Goal: Check status: Check status

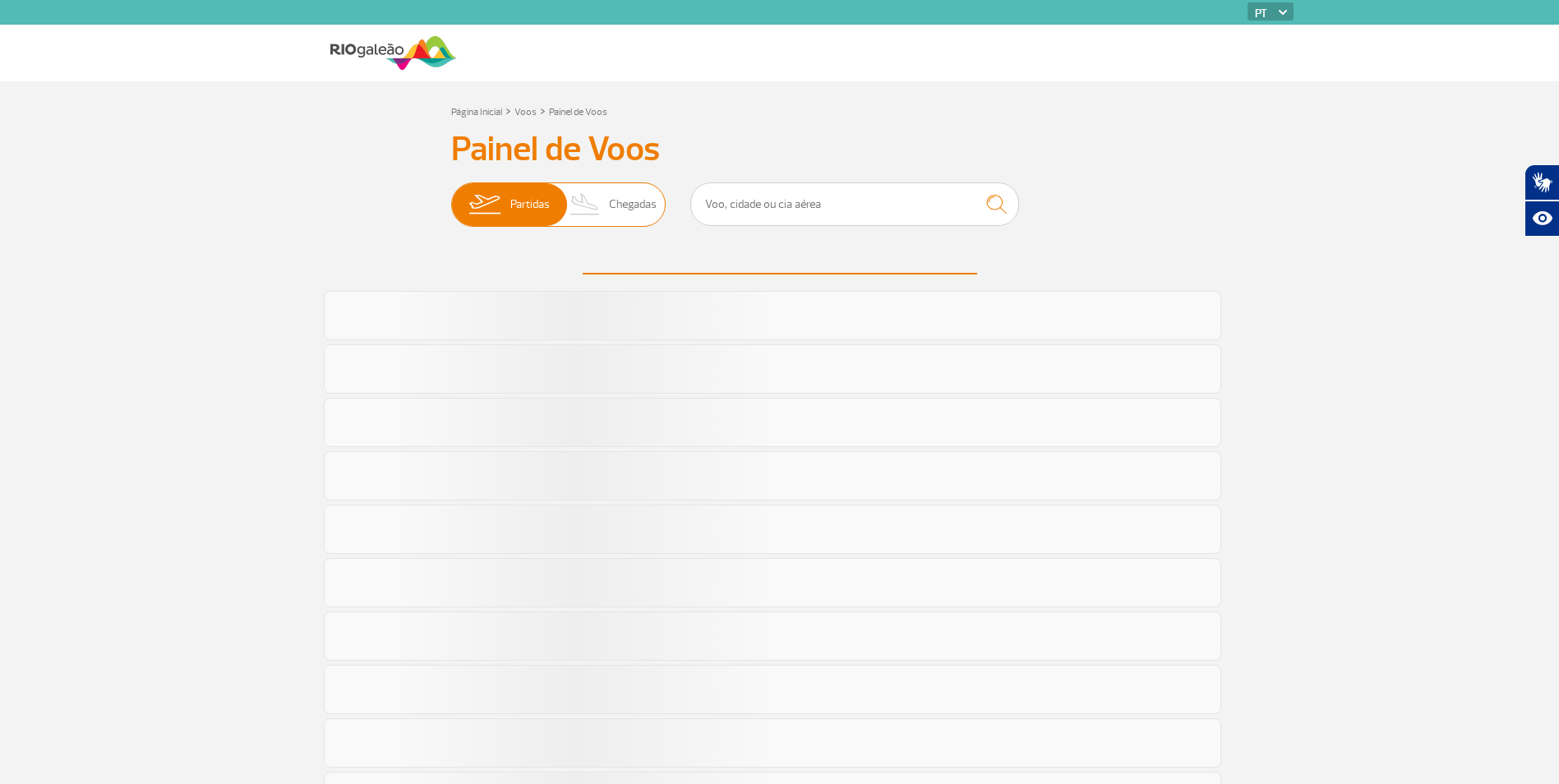
click at [604, 203] on img at bounding box center [585, 205] width 49 height 43
click at [451, 196] on input "Partidas Chegadas" at bounding box center [451, 196] width 0 height 0
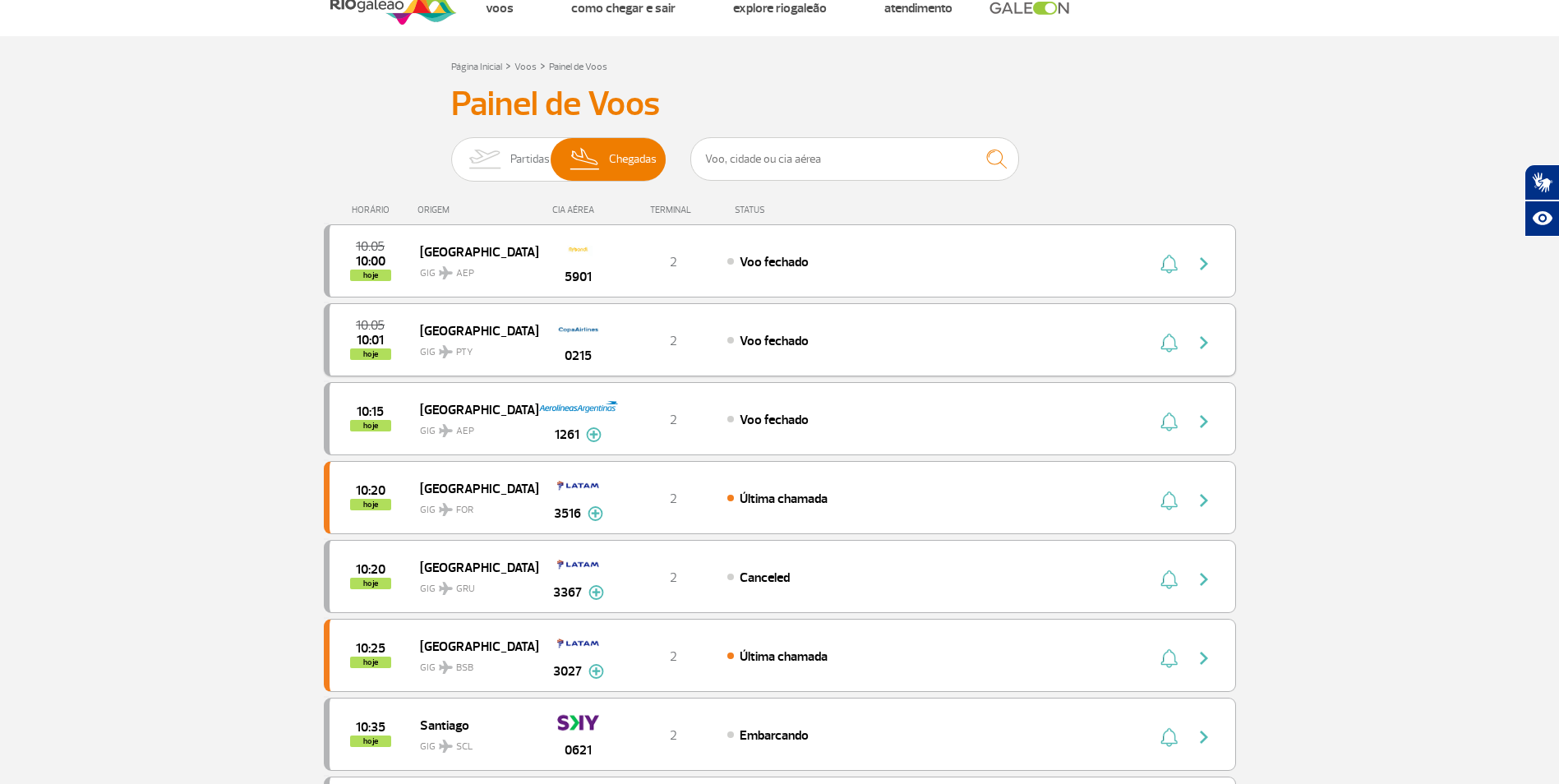
scroll to position [82, 0]
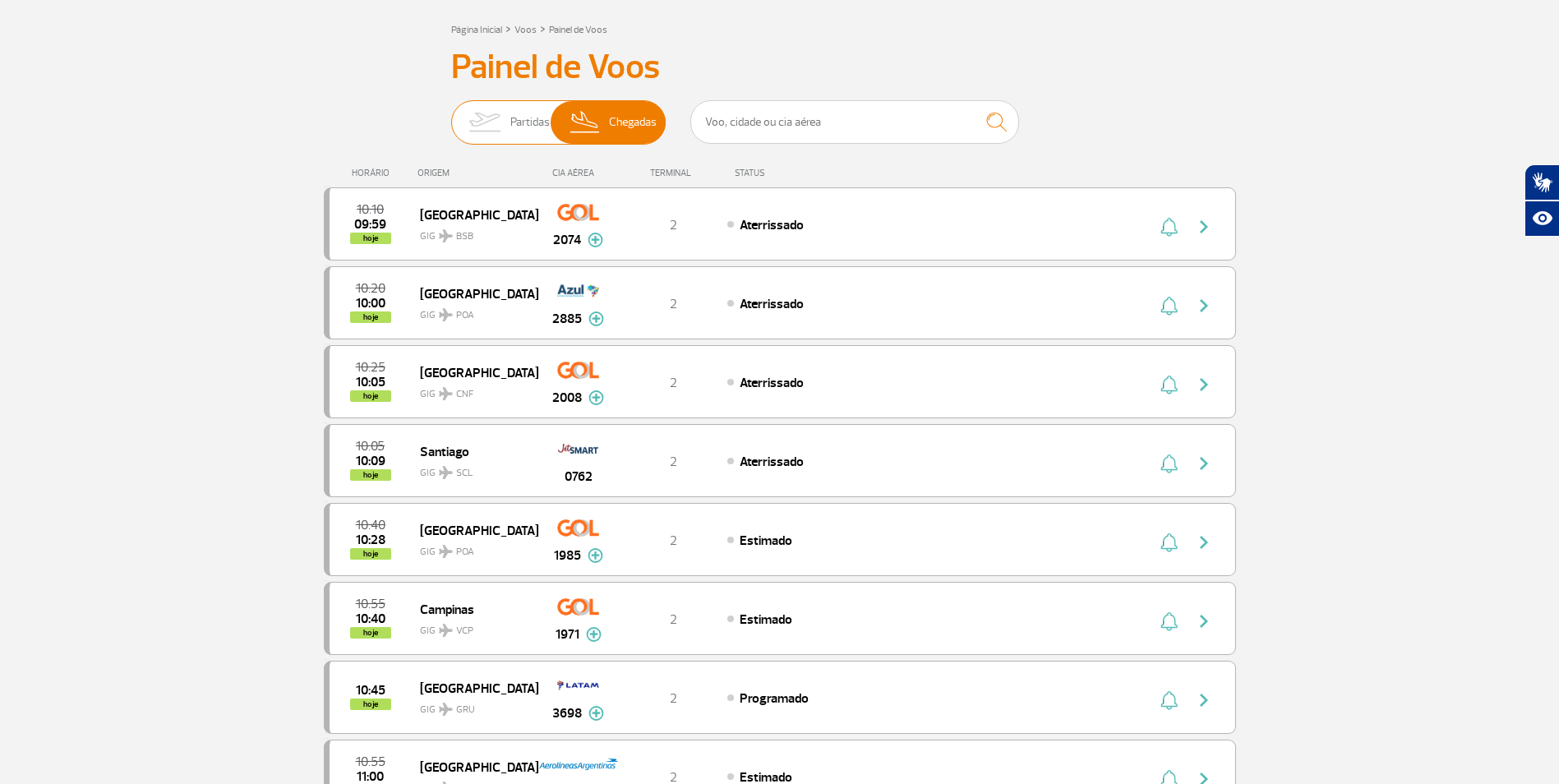
click at [501, 112] on img at bounding box center [484, 122] width 52 height 43
click at [451, 114] on input "Partidas Chegadas" at bounding box center [451, 114] width 0 height 0
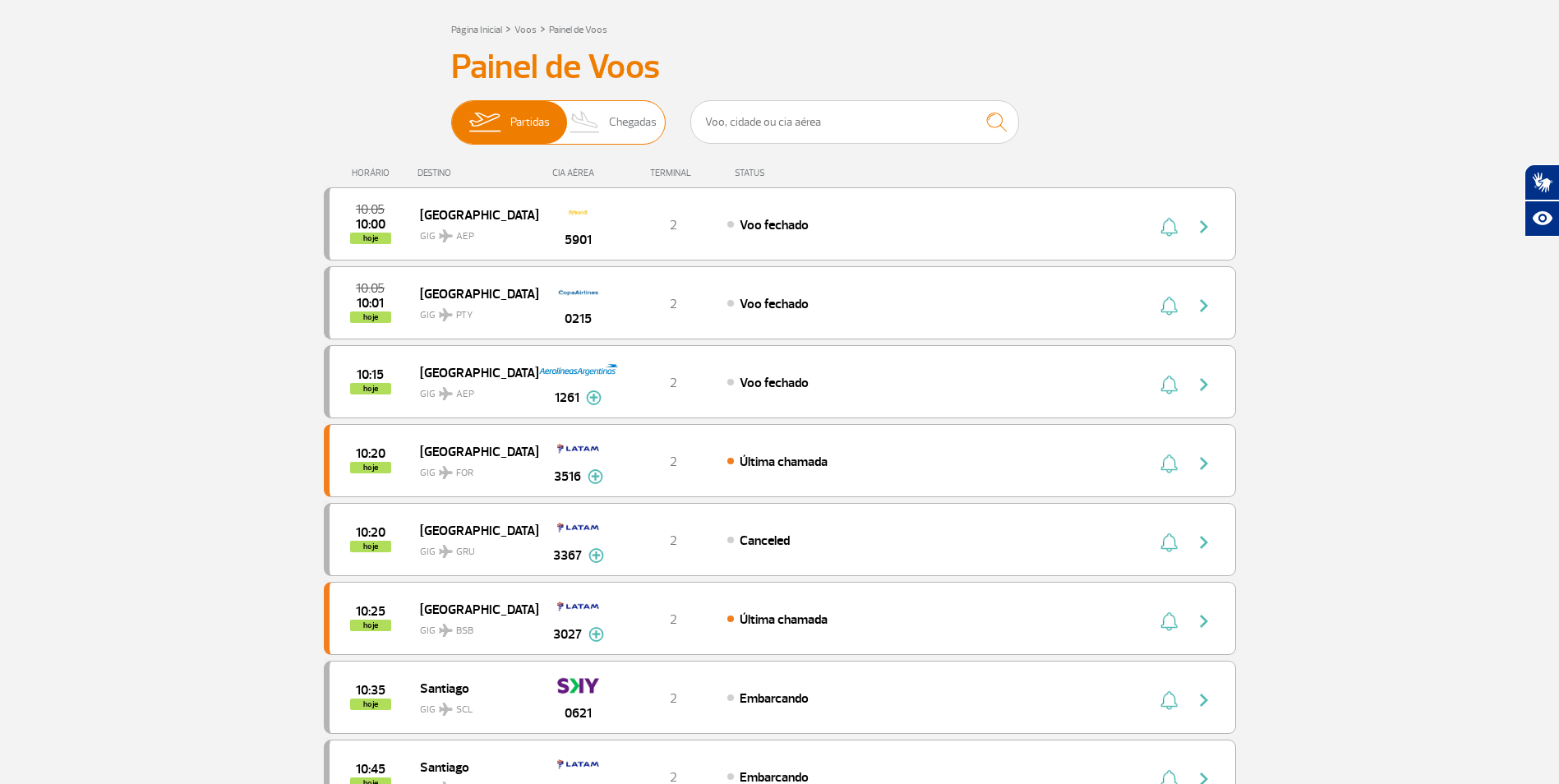
click at [647, 110] on span "Chegadas" at bounding box center [633, 122] width 48 height 43
click at [451, 114] on input "Partidas Chegadas" at bounding box center [451, 114] width 0 height 0
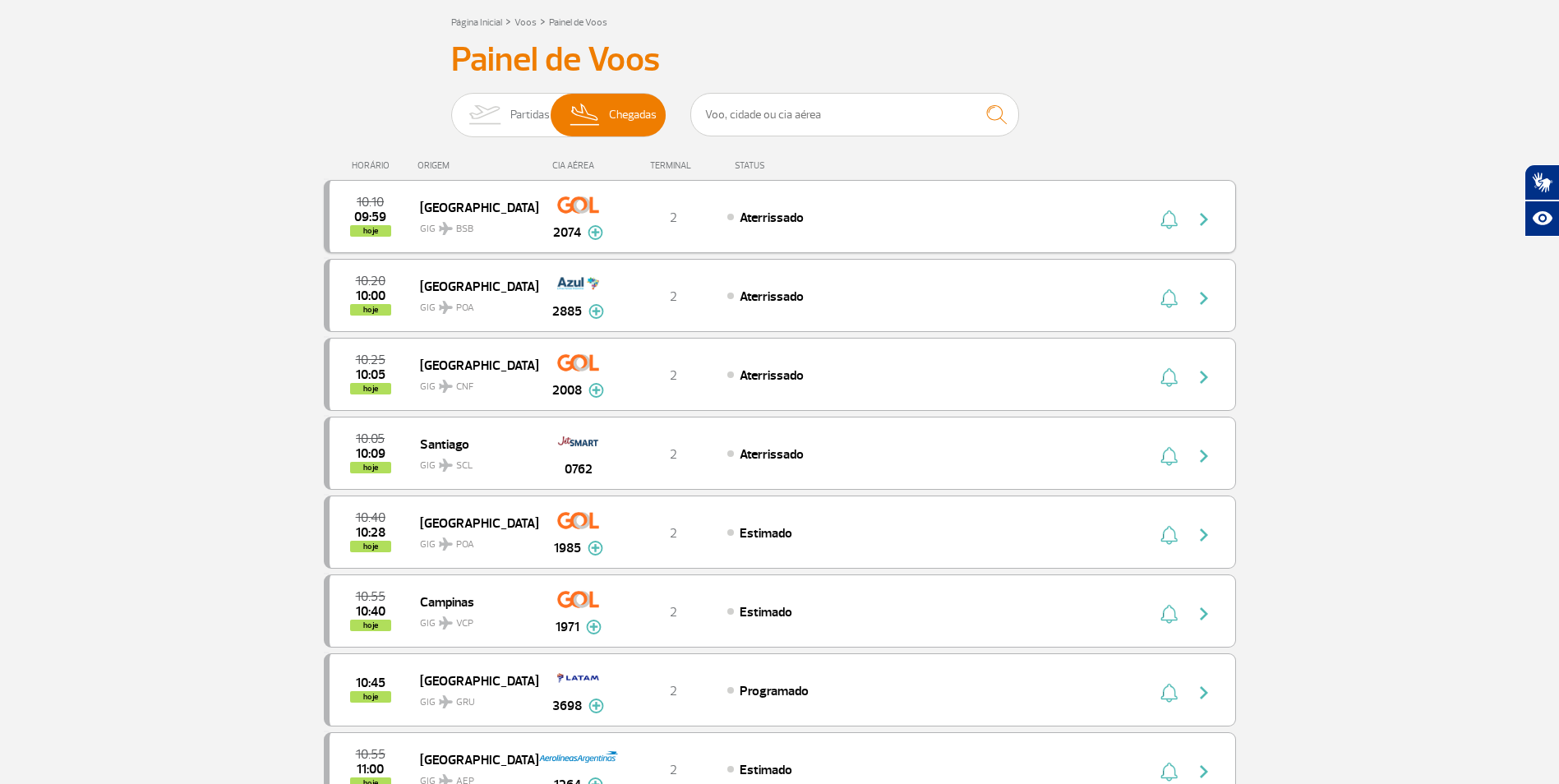
scroll to position [88, 0]
click at [535, 114] on span "Partidas" at bounding box center [530, 117] width 39 height 43
click at [451, 108] on input "Partidas Chegadas" at bounding box center [451, 108] width 0 height 0
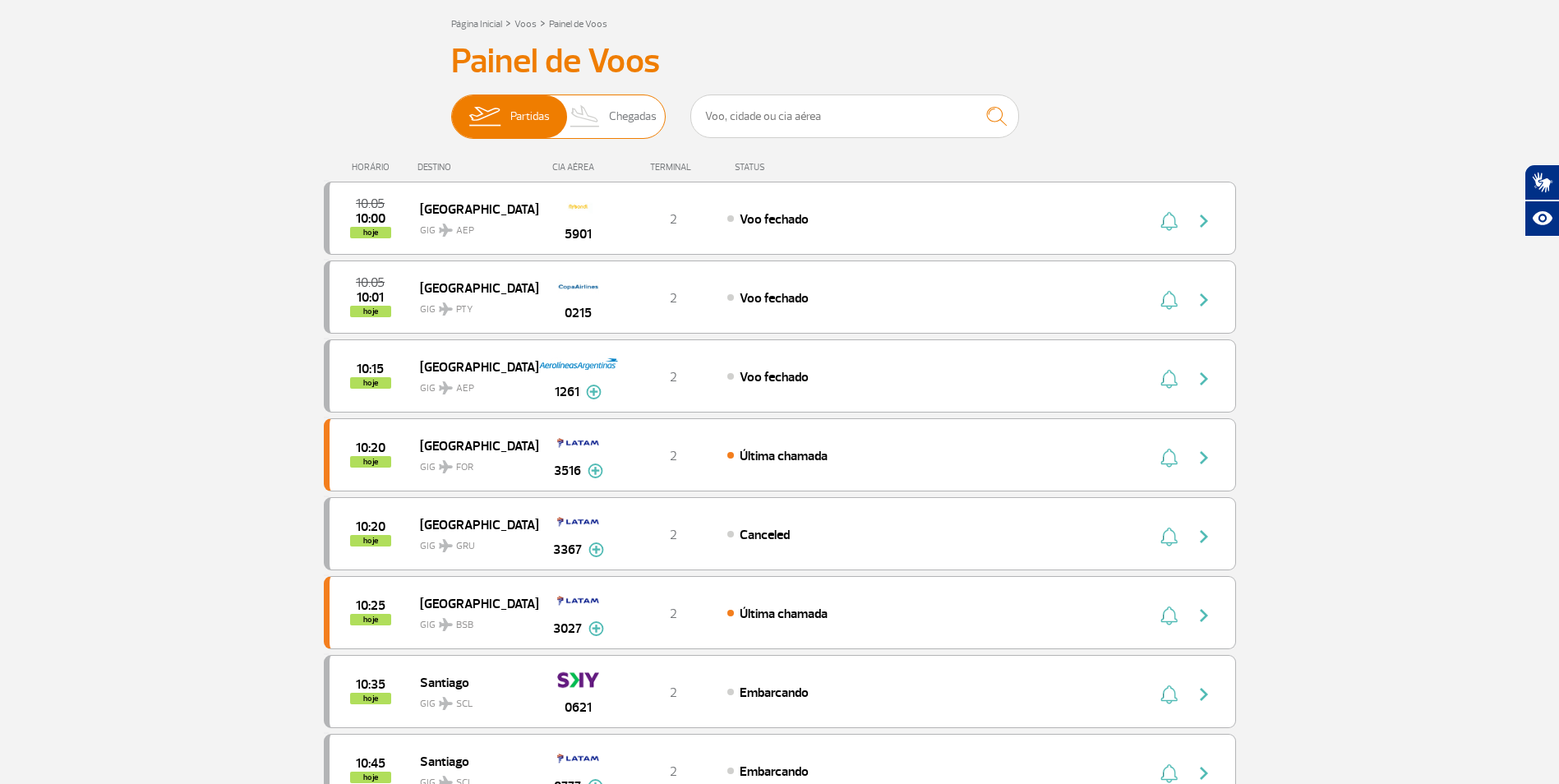
click at [595, 106] on img at bounding box center [585, 117] width 49 height 43
click at [451, 108] on input "Partidas Chegadas" at bounding box center [451, 108] width 0 height 0
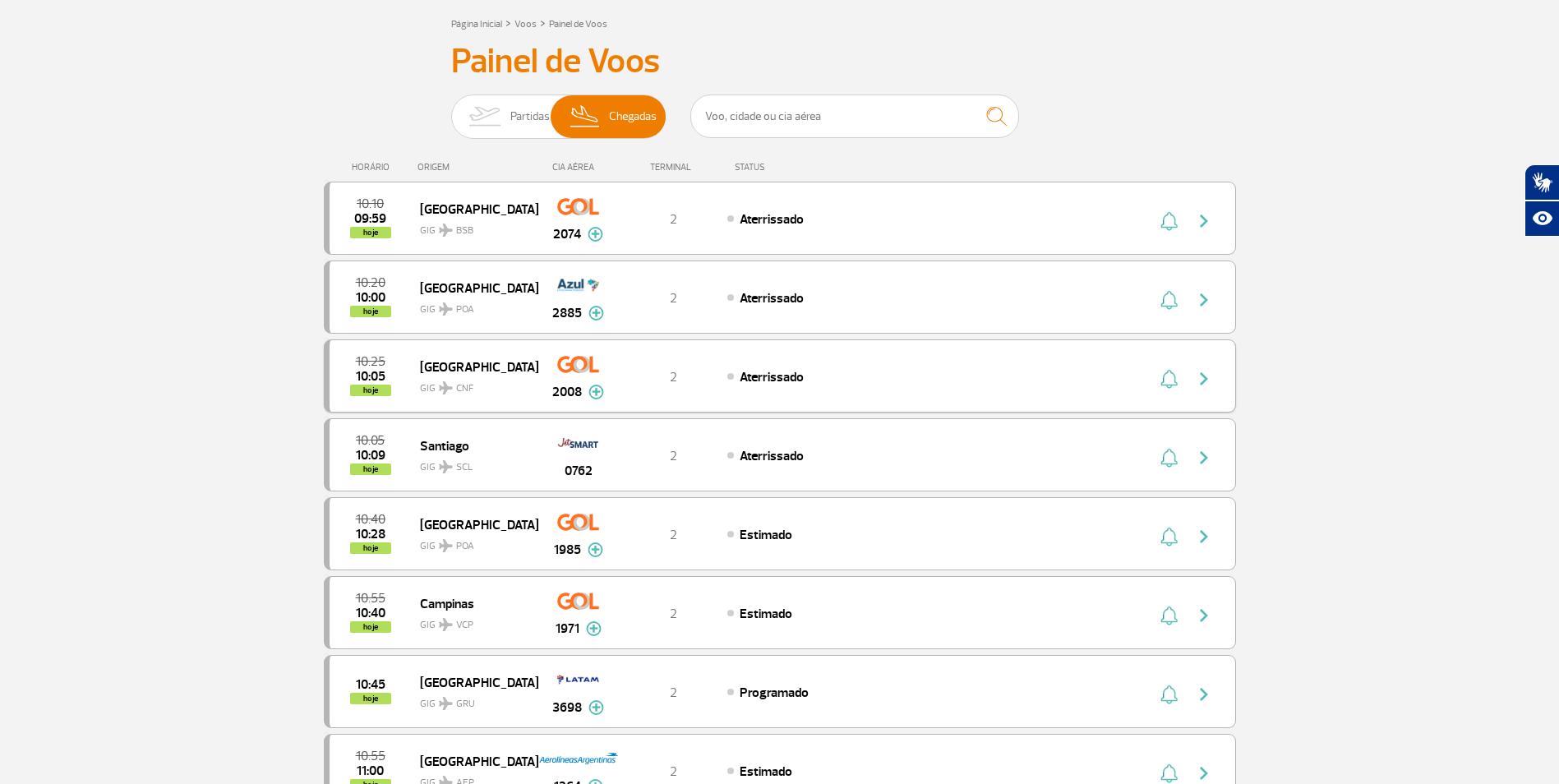
scroll to position [170, 0]
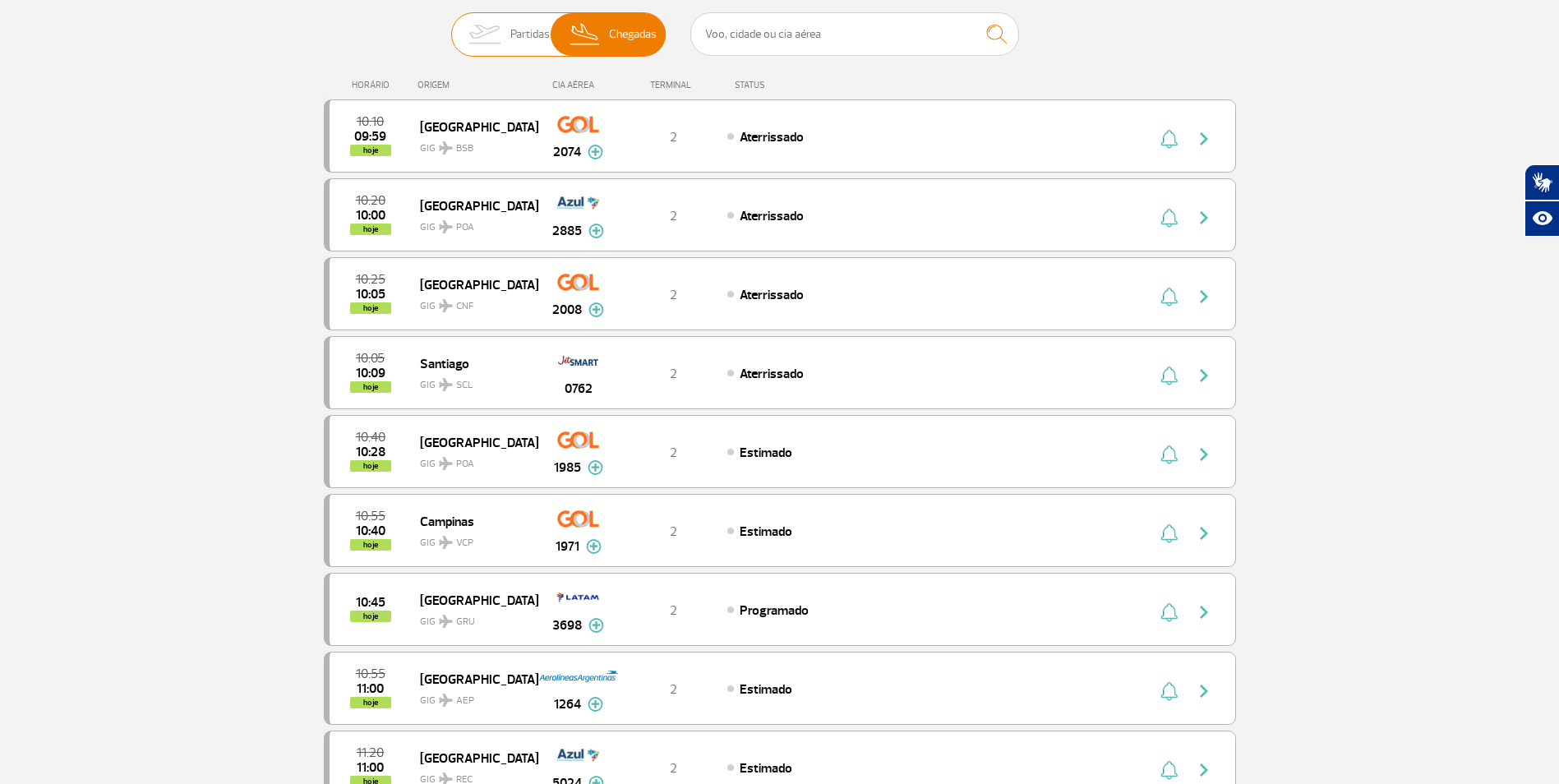
click at [463, 34] on img at bounding box center [484, 34] width 52 height 43
click at [451, 26] on input "Partidas Chegadas" at bounding box center [451, 26] width 0 height 0
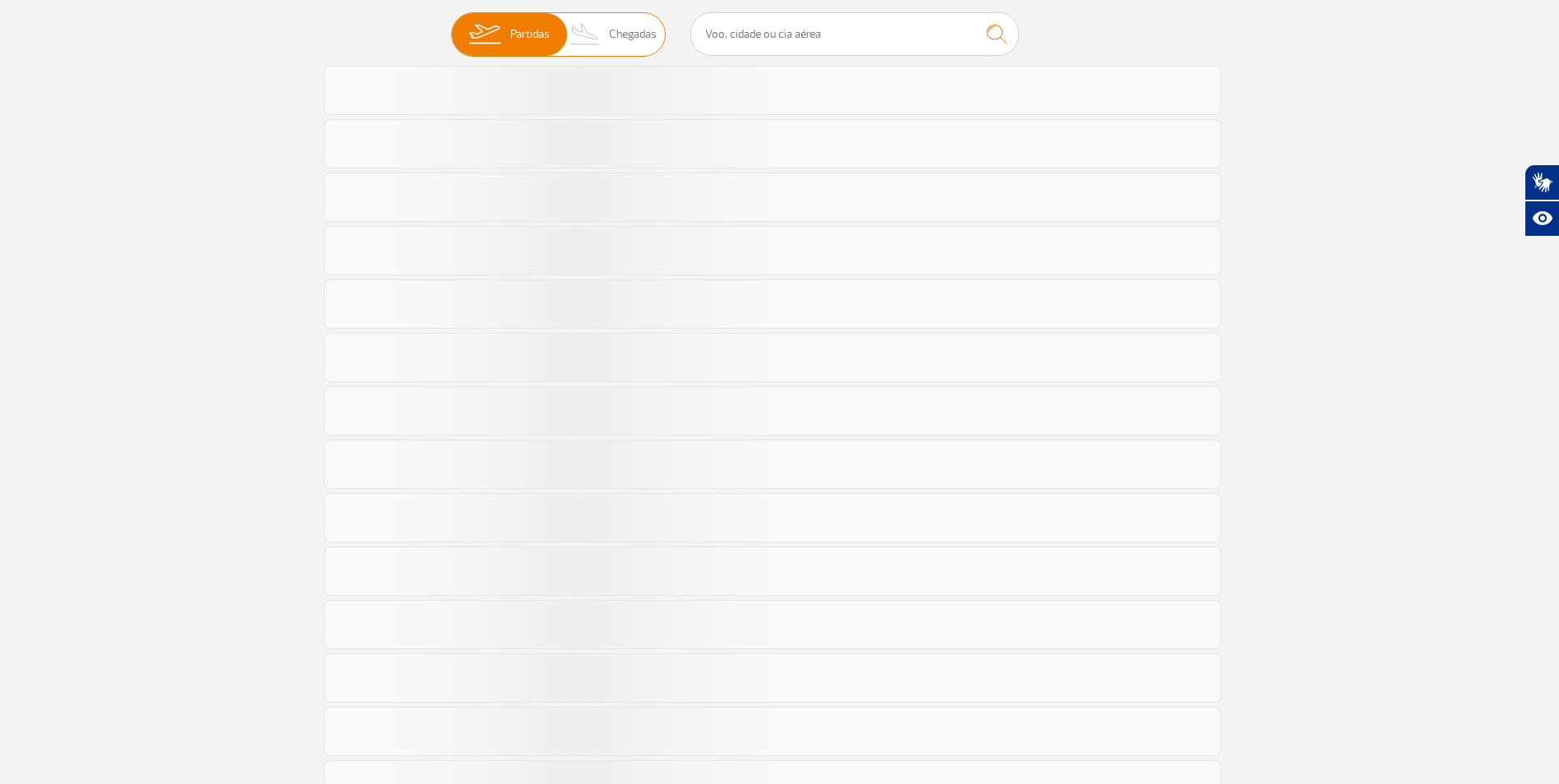
click at [611, 33] on span "Chegadas" at bounding box center [633, 34] width 48 height 43
click at [451, 26] on input "Partidas Chegadas" at bounding box center [451, 26] width 0 height 0
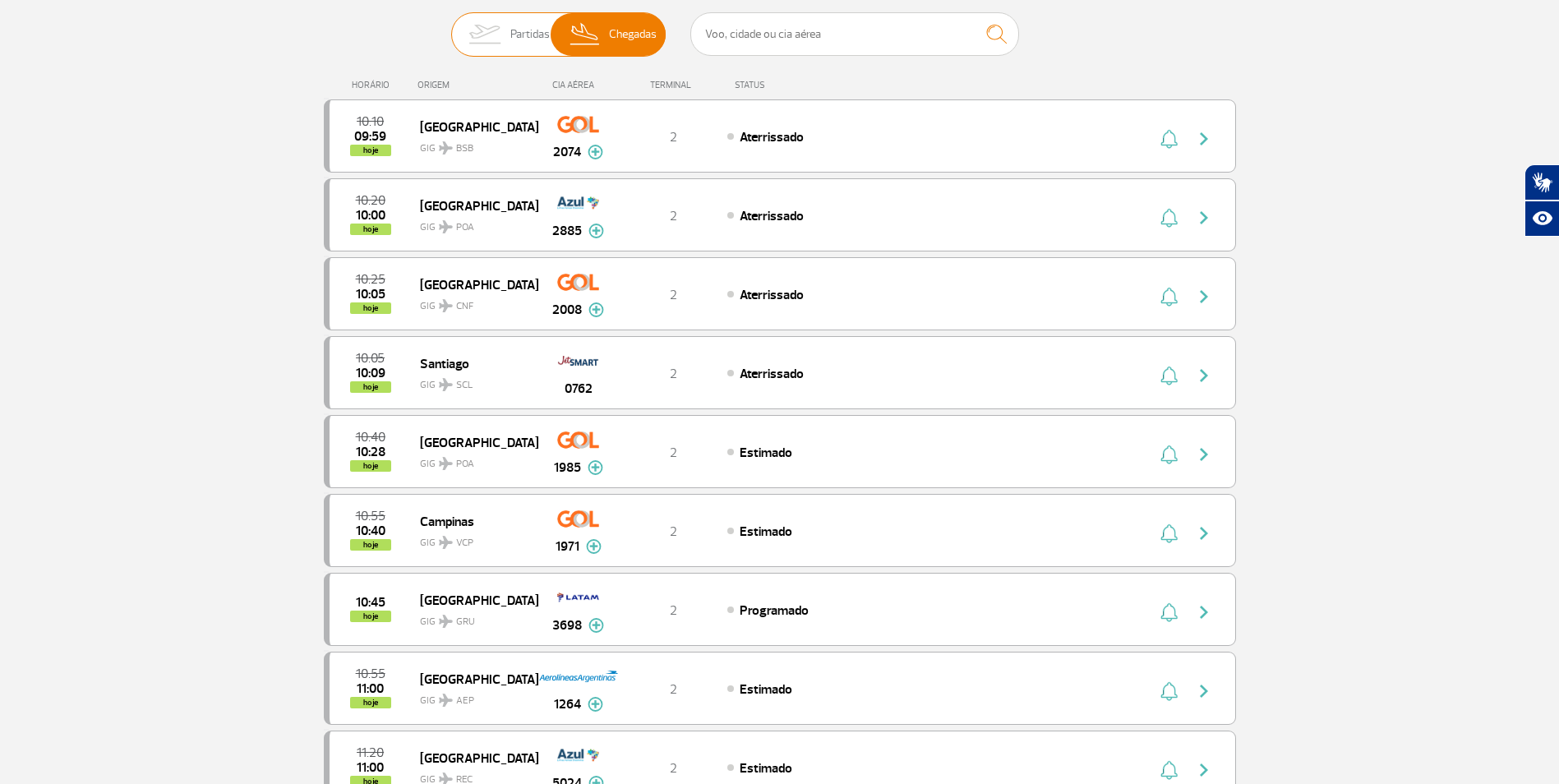
click at [540, 50] on span "Partidas" at bounding box center [530, 34] width 39 height 43
click at [451, 26] on input "Partidas Chegadas" at bounding box center [451, 26] width 0 height 0
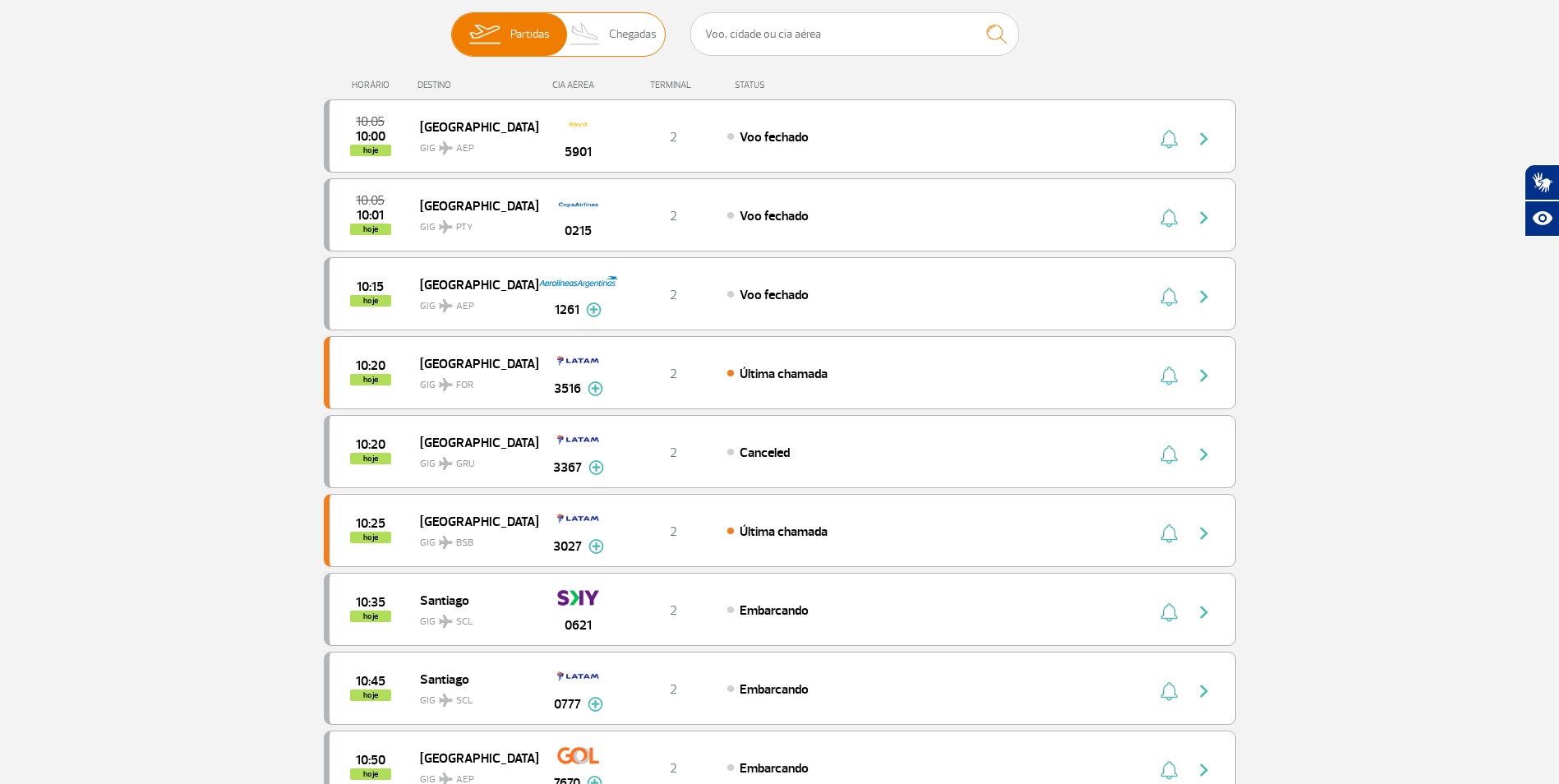
click at [608, 23] on img at bounding box center [585, 34] width 49 height 43
click at [451, 26] on input "Partidas Chegadas" at bounding box center [451, 26] width 0 height 0
